Goal: Transaction & Acquisition: Purchase product/service

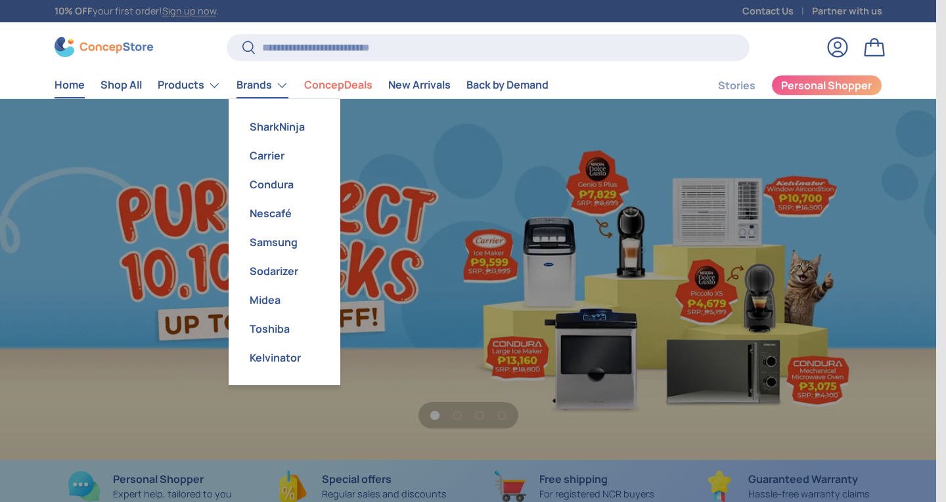
click at [282, 81] on link "Brands" at bounding box center [262, 85] width 52 height 26
click at [286, 182] on link "Condura" at bounding box center [284, 184] width 96 height 29
click at [284, 185] on link "Condura" at bounding box center [284, 184] width 96 height 29
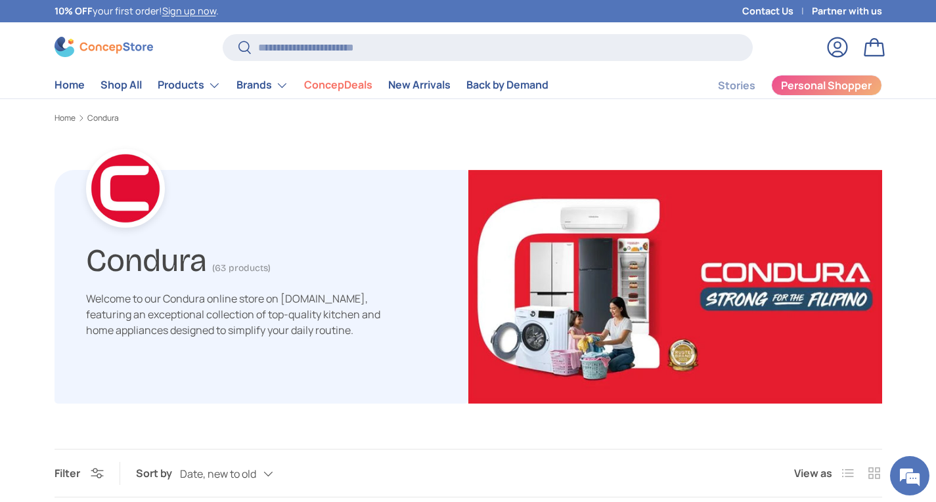
drag, startPoint x: 938, startPoint y: 49, endPoint x: 944, endPoint y: 119, distance: 69.9
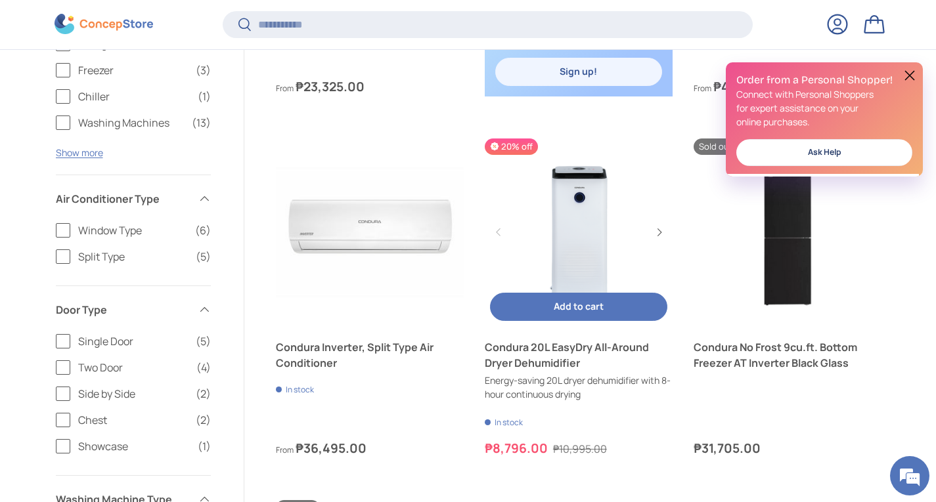
scroll to position [816, 0]
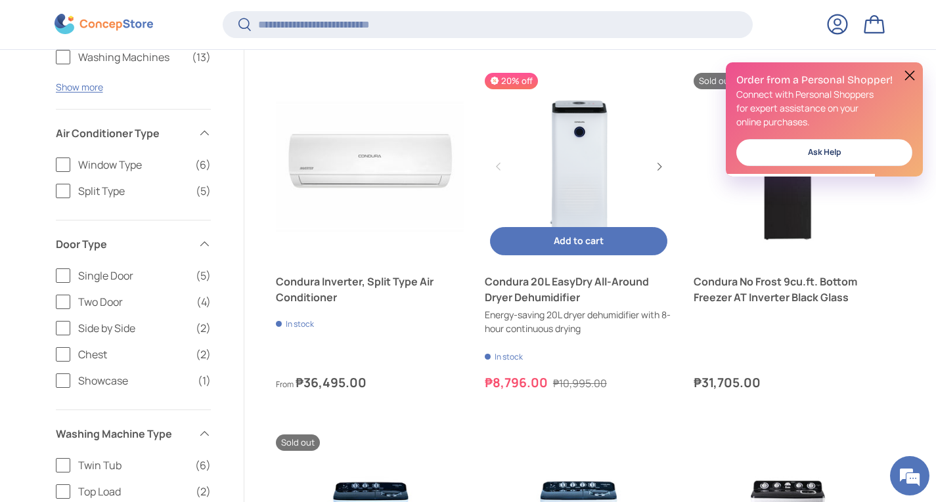
click at [596, 237] on span "Add to cart" at bounding box center [579, 240] width 50 height 12
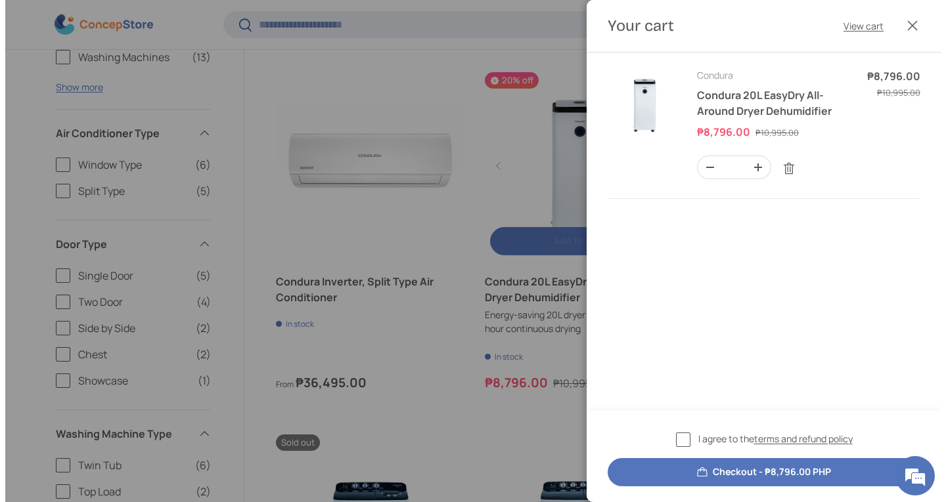
scroll to position [0, 0]
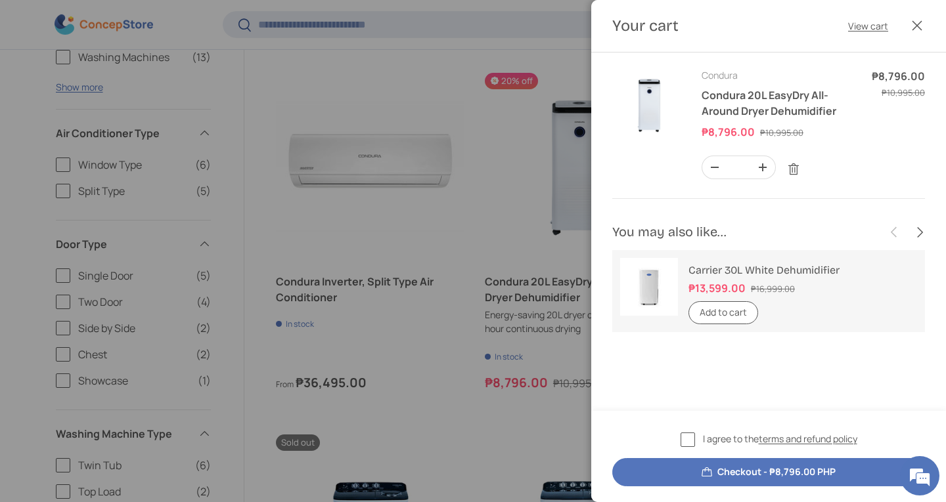
click at [680, 439] on label "I agree to the terms and refund policy" at bounding box center [768, 439] width 177 height 15
click at [807, 480] on button "Checkout - ₱8,796.00 PHP" at bounding box center [768, 472] width 313 height 28
